Goal: Task Accomplishment & Management: Complete application form

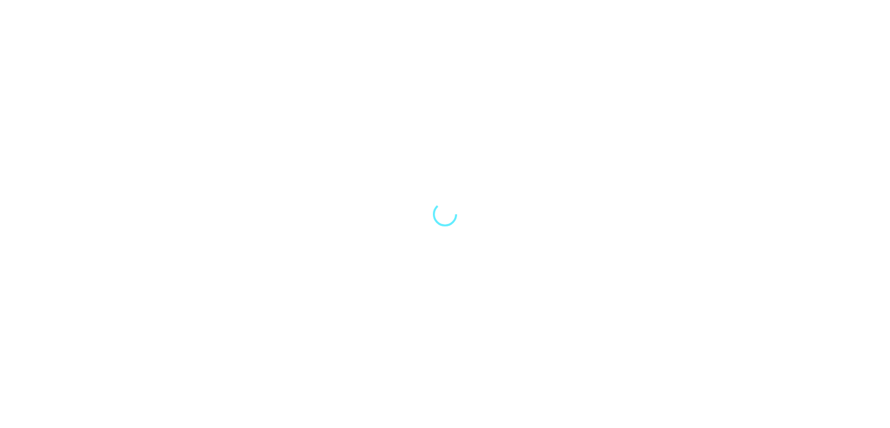
select select "Song"
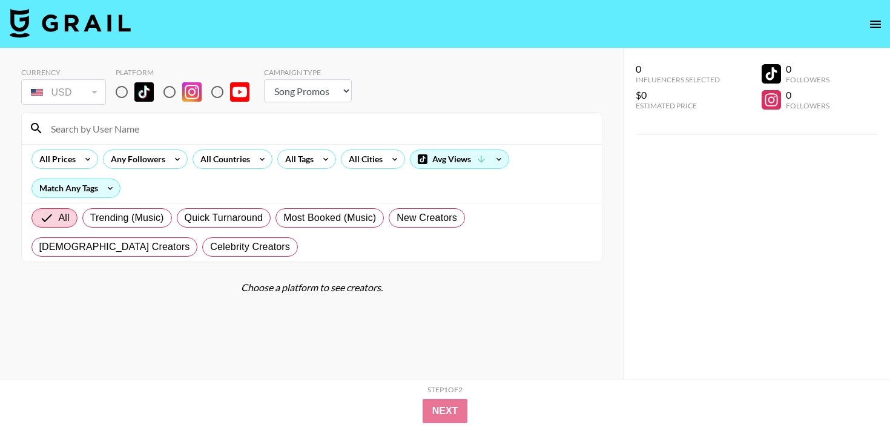
click at [217, 91] on input "radio" at bounding box center [217, 91] width 25 height 25
radio input "true"
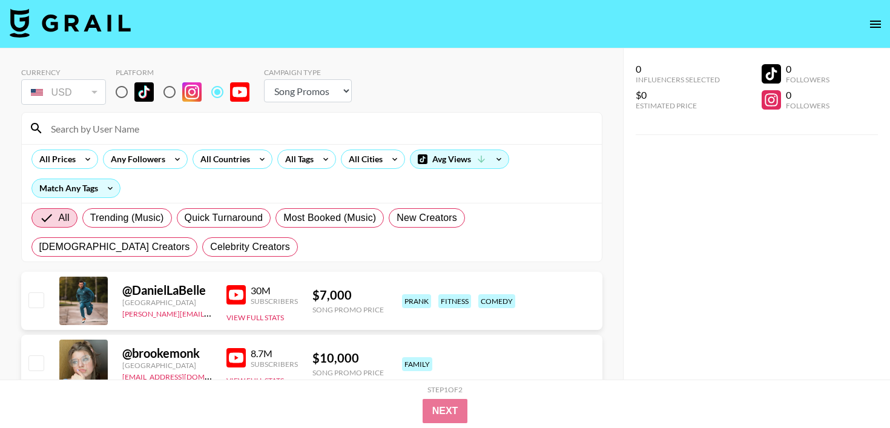
click at [175, 131] on input at bounding box center [319, 128] width 551 height 19
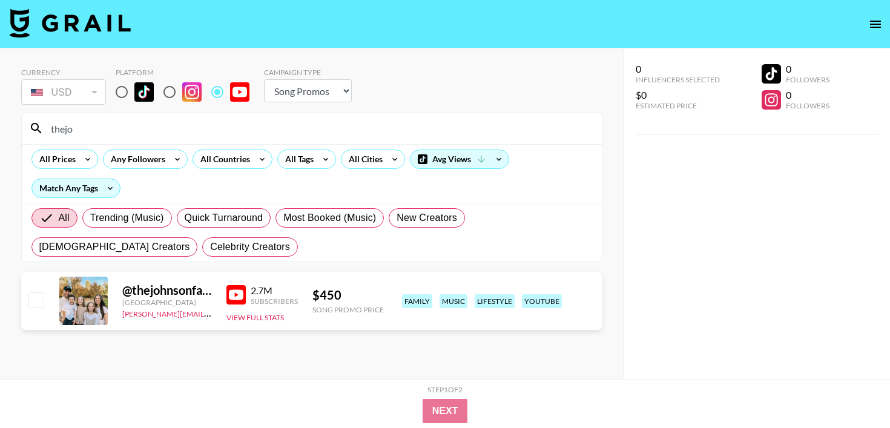
click at [173, 137] on input "thejo" at bounding box center [319, 128] width 551 height 19
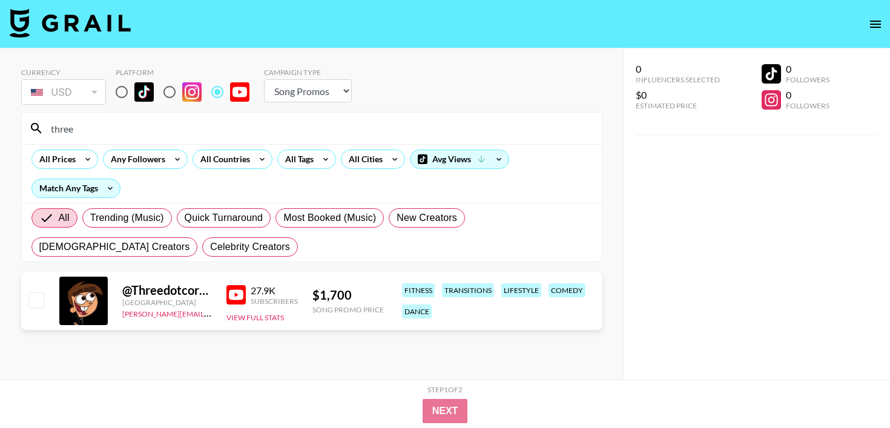
click at [113, 125] on input "three" at bounding box center [319, 128] width 551 height 19
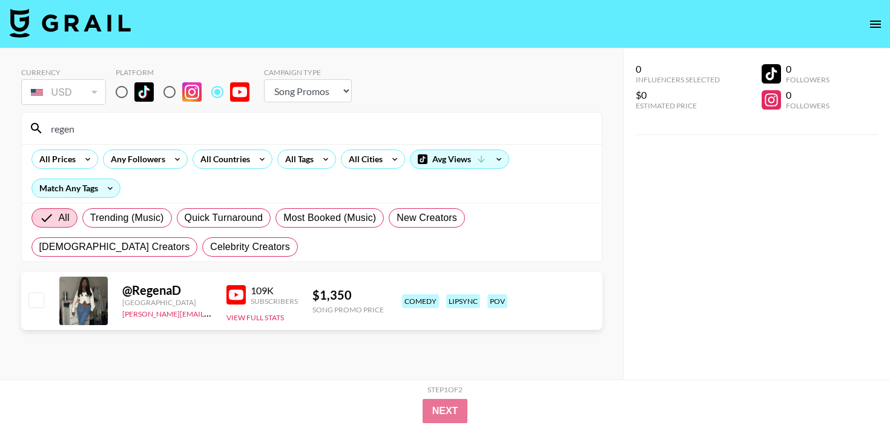
type input "regen"
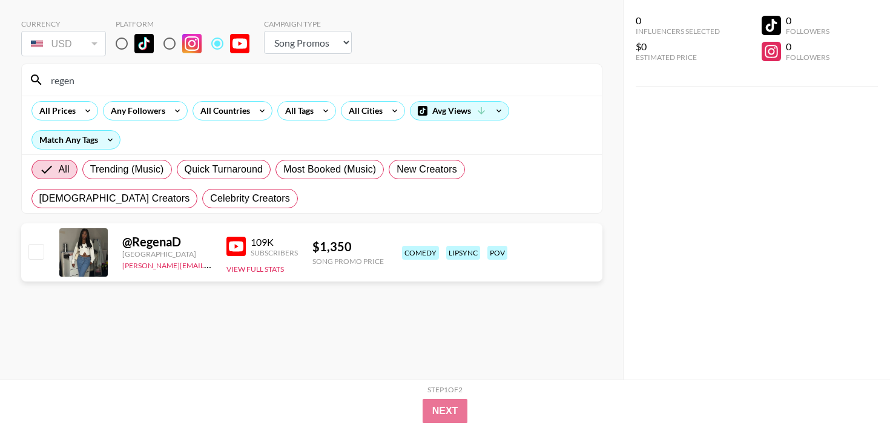
click at [32, 258] on input "checkbox" at bounding box center [35, 251] width 15 height 15
checkbox input "true"
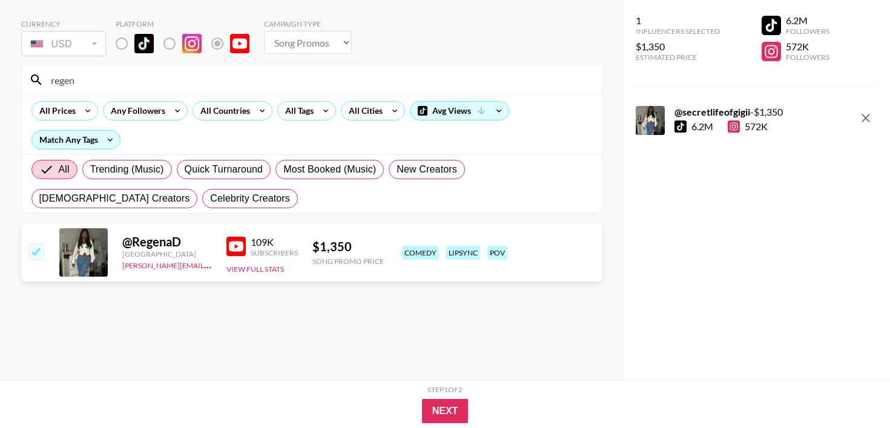
drag, startPoint x: 113, startPoint y: 79, endPoint x: 0, endPoint y: 78, distance: 112.6
click at [0, 79] on div "Currency USD USD ​ Platform Campaign Type Choose Type... Song Promos Brand Prom…" at bounding box center [311, 190] width 623 height 380
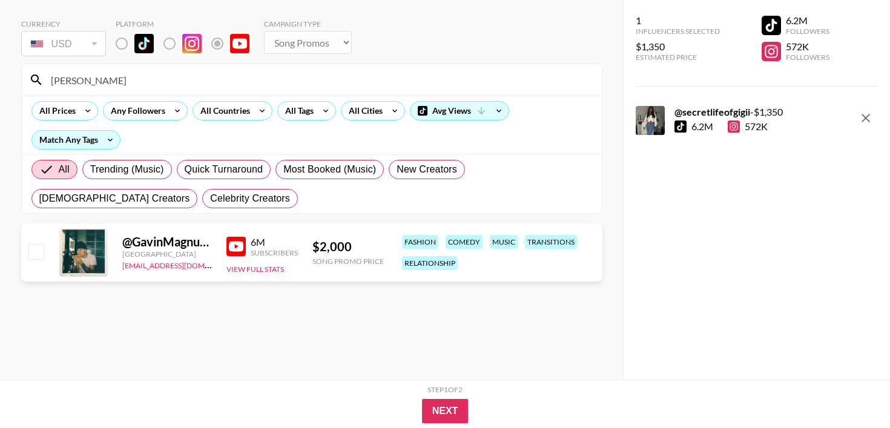
type input "[PERSON_NAME]"
click at [35, 256] on input "checkbox" at bounding box center [35, 251] width 15 height 15
checkbox input "true"
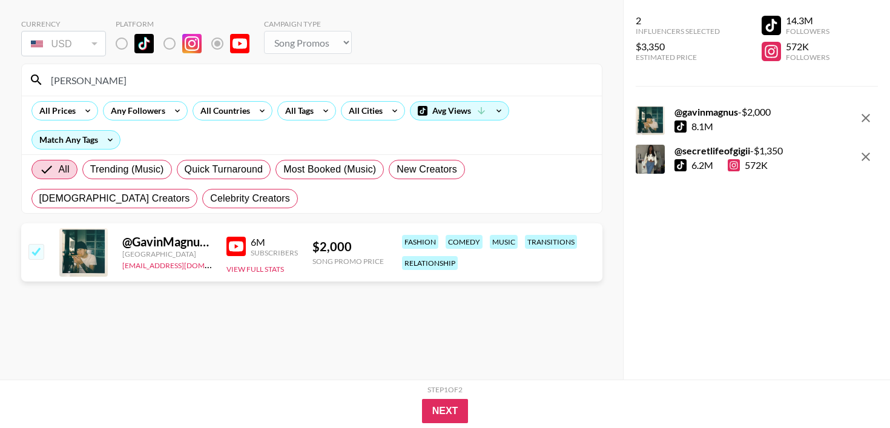
click at [153, 85] on input "[PERSON_NAME]" at bounding box center [319, 79] width 551 height 19
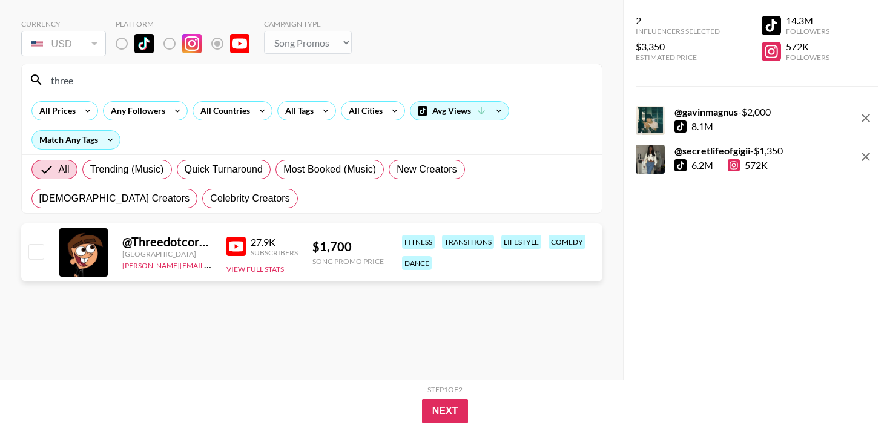
type input "three"
click at [30, 254] on input "checkbox" at bounding box center [35, 251] width 15 height 15
checkbox input "true"
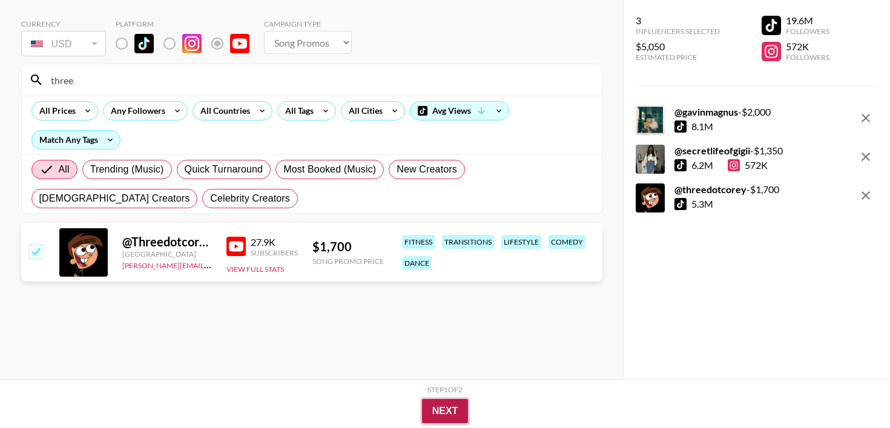
click at [440, 407] on button "Next" at bounding box center [445, 411] width 47 height 24
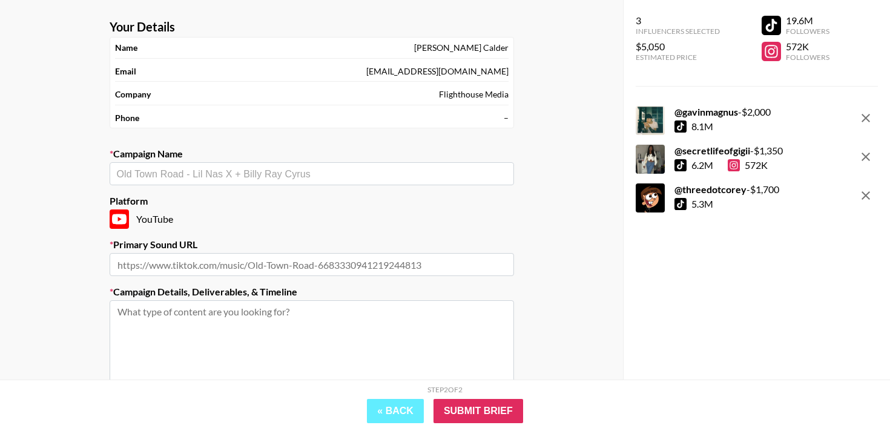
scroll to position [56, 0]
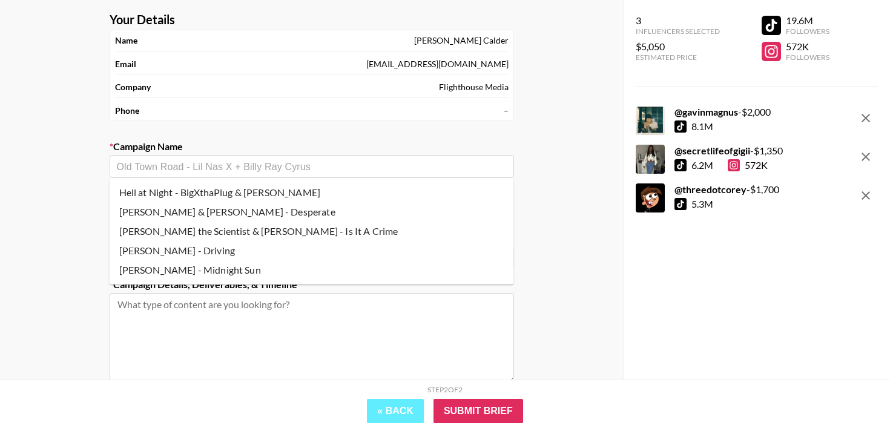
click at [262, 165] on input "text" at bounding box center [312, 167] width 390 height 14
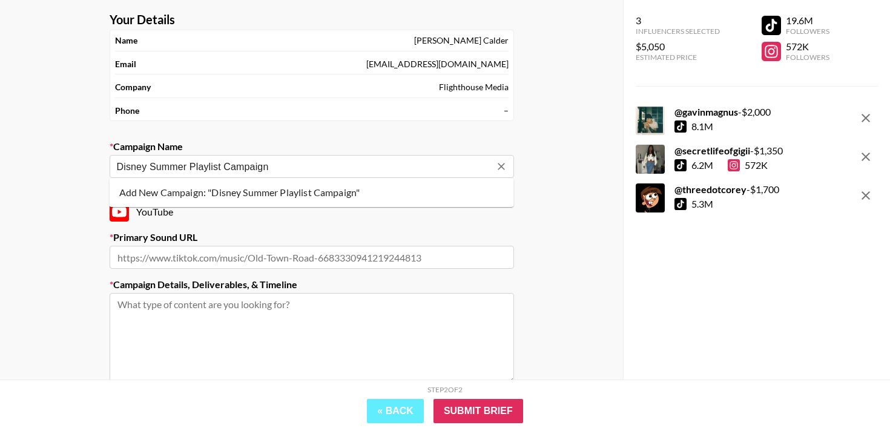
type input "Disney Summer Playlist Campaign"
click at [228, 248] on input "text" at bounding box center [312, 257] width 404 height 23
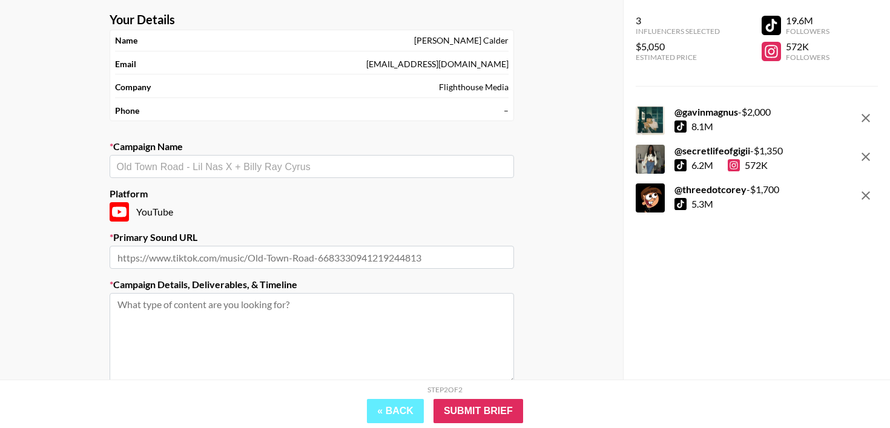
click at [225, 156] on div "​" at bounding box center [312, 166] width 404 height 23
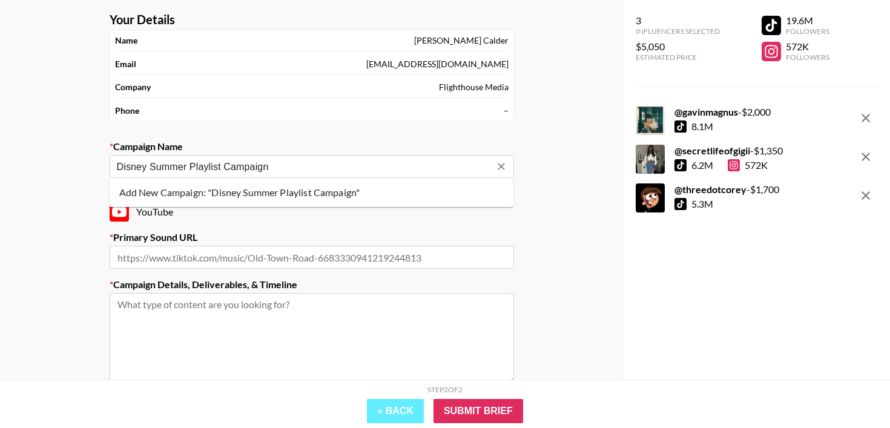
click at [240, 192] on li "Add New Campaign: "Disney Summer Playlist Campaign"" at bounding box center [312, 192] width 404 height 19
type input "Disney Summer Playlist Campaign"
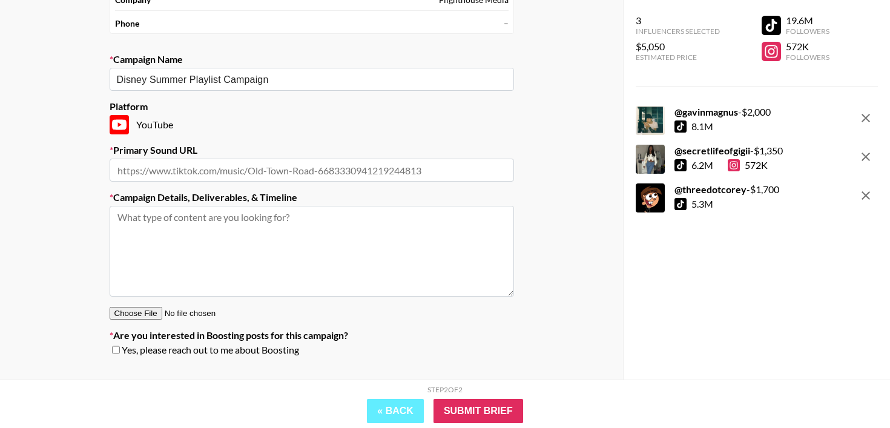
scroll to position [157, 0]
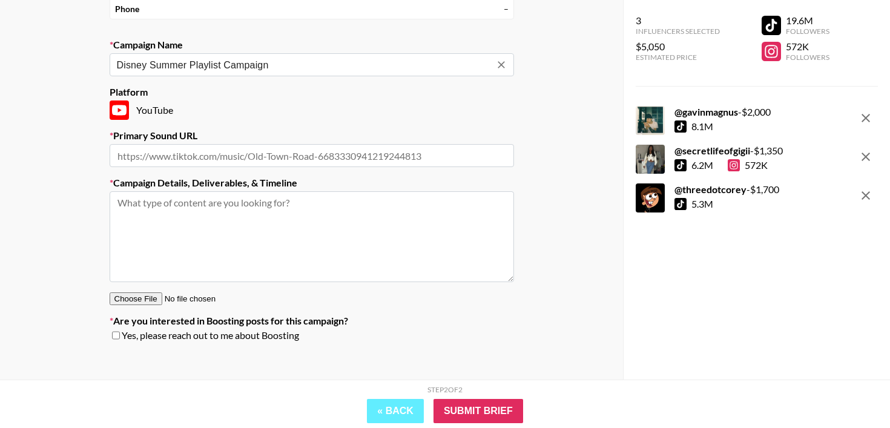
click at [219, 159] on input "text" at bounding box center [312, 155] width 404 height 23
click at [220, 157] on input "text" at bounding box center [312, 155] width 404 height 23
paste input "[URL][DOMAIN_NAME]"
type input "[URL][DOMAIN_NAME]"
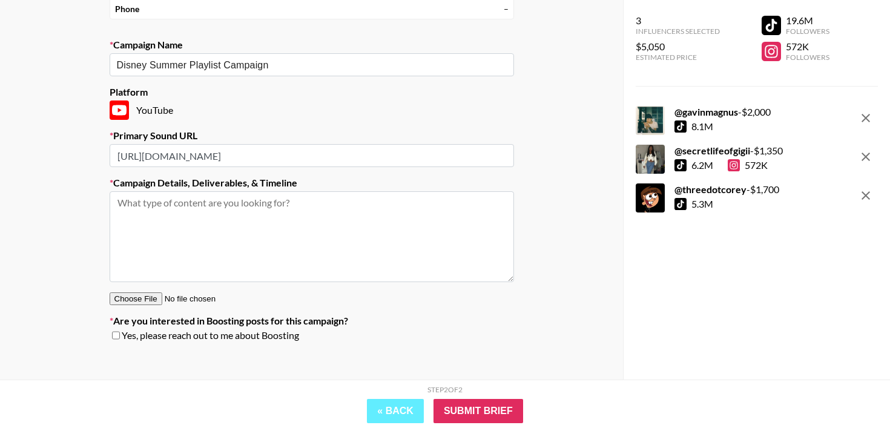
scroll to position [0, 0]
click at [199, 207] on textarea at bounding box center [312, 236] width 404 height 91
paste textarea "Loremipsumd: sitametc adip elits doeiusmo tempor incid (utlabore etdo magnaali …"
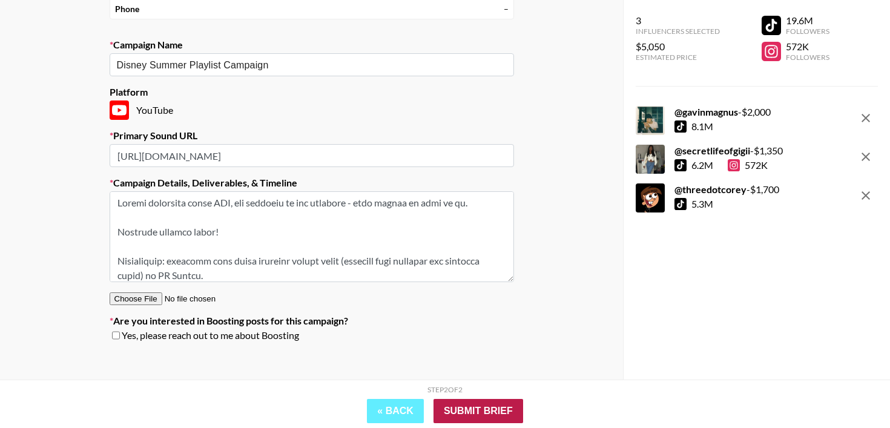
type textarea "Loremi dolorsita conse ADI, eli seddoeiu te inc utlabore - etdo magnaa en admi …"
click at [486, 402] on input "Submit Brief" at bounding box center [478, 411] width 90 height 24
